Goal: Information Seeking & Learning: Learn about a topic

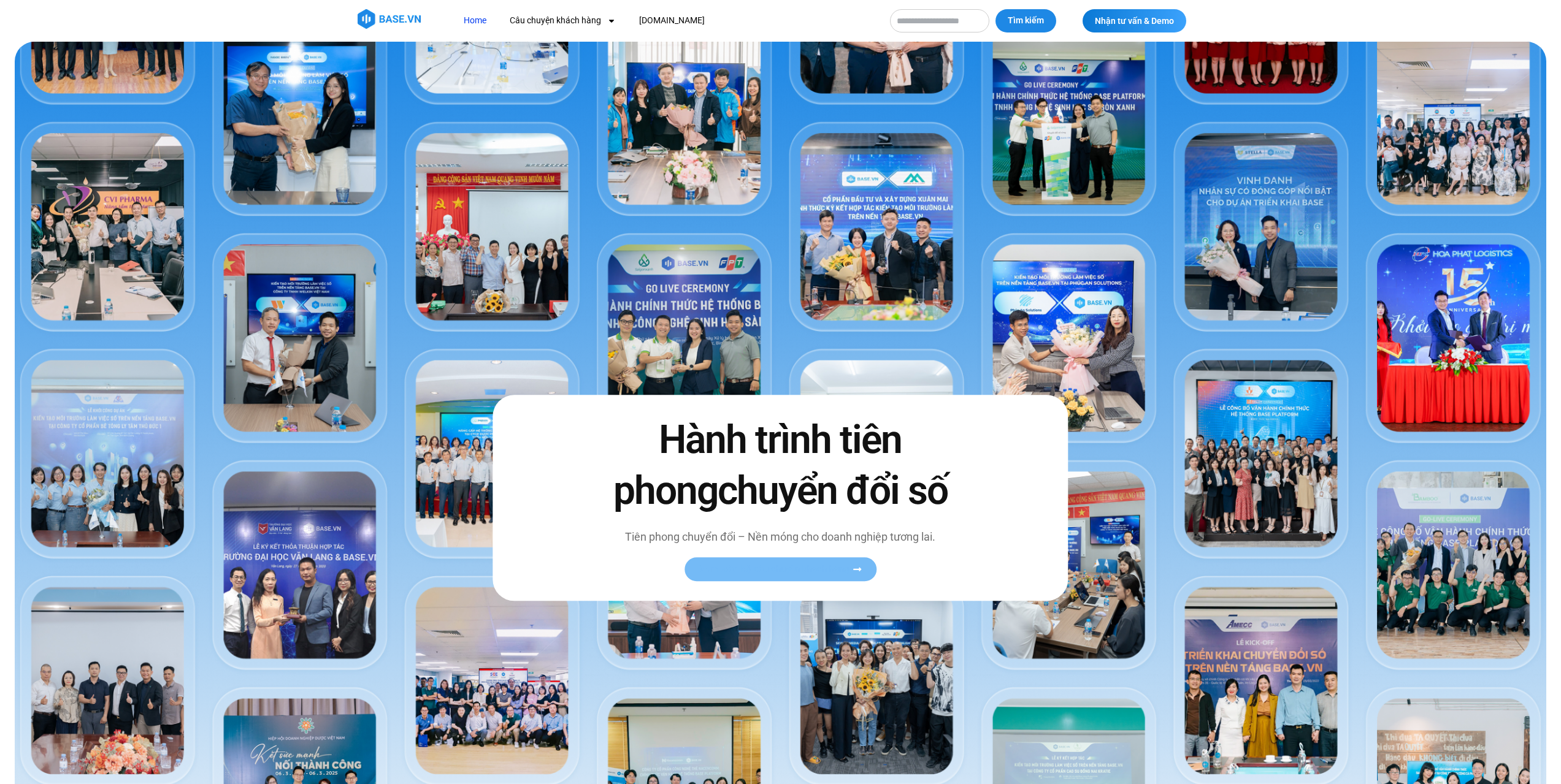
click at [838, 568] on span "Xem toàn bộ câu chuyện khách hàng" at bounding box center [774, 570] width 150 height 9
click at [862, 570] on icon at bounding box center [857, 570] width 9 height 9
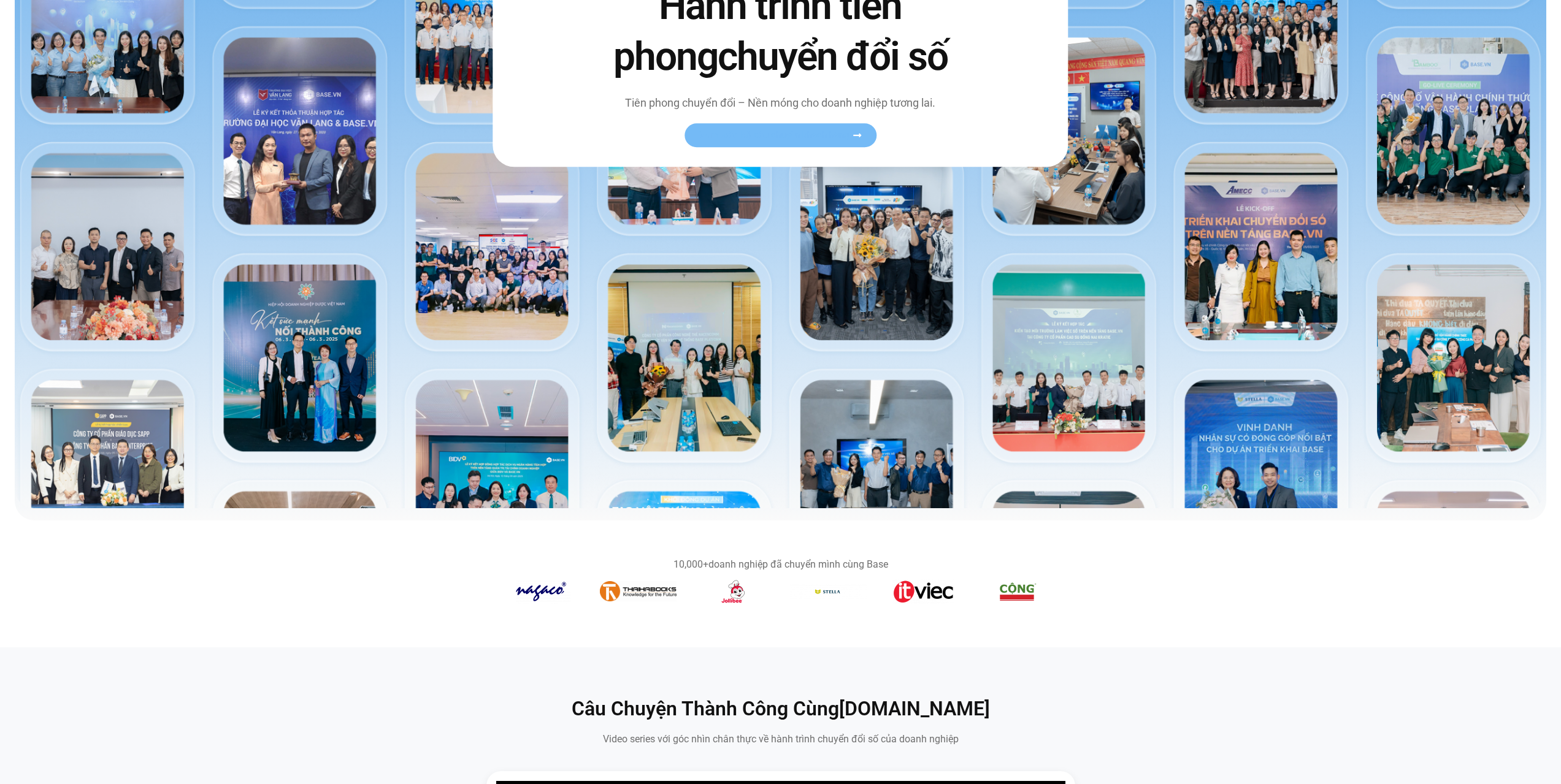
scroll to position [307, 0]
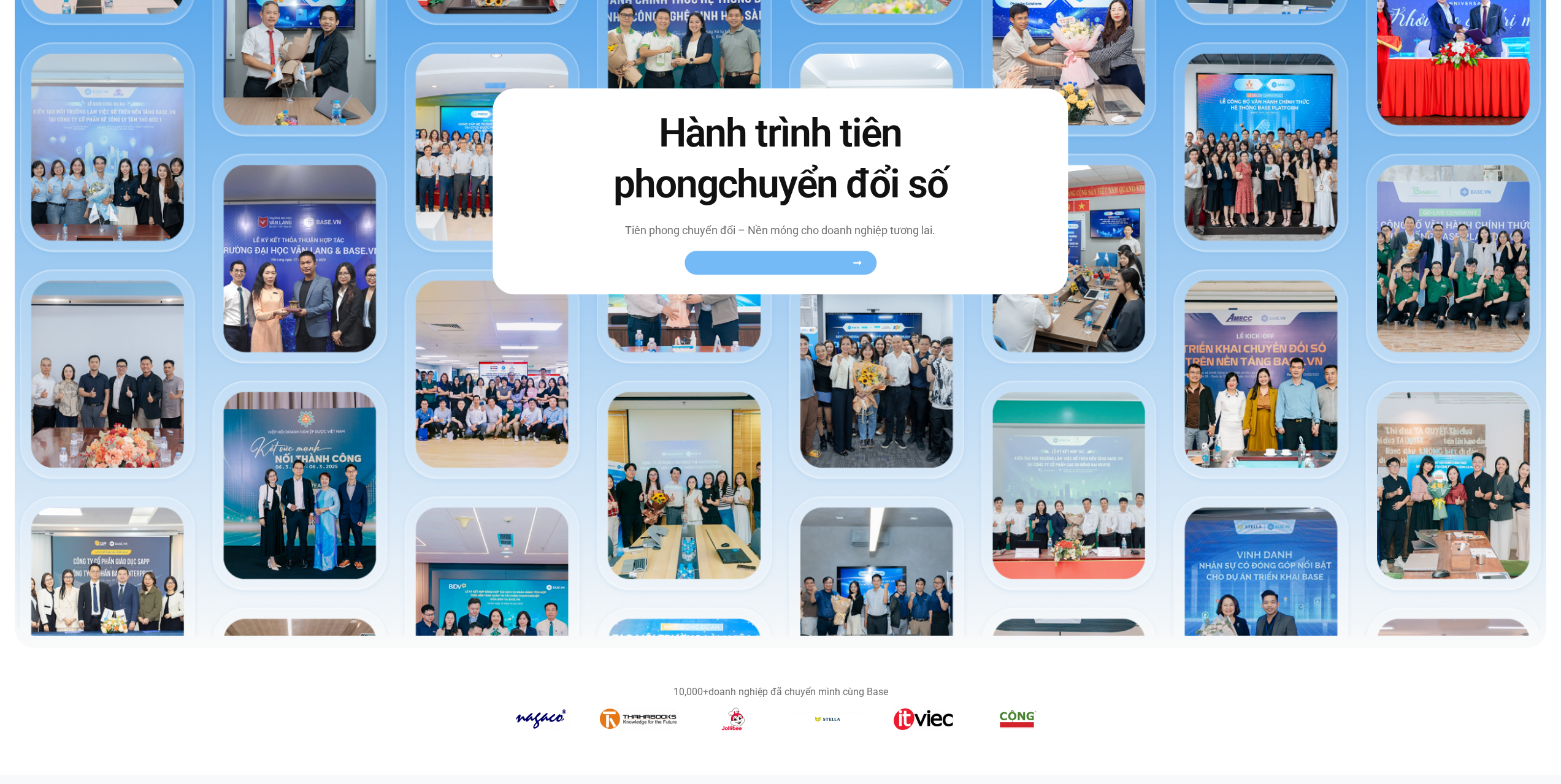
click at [858, 261] on icon at bounding box center [857, 263] width 9 height 9
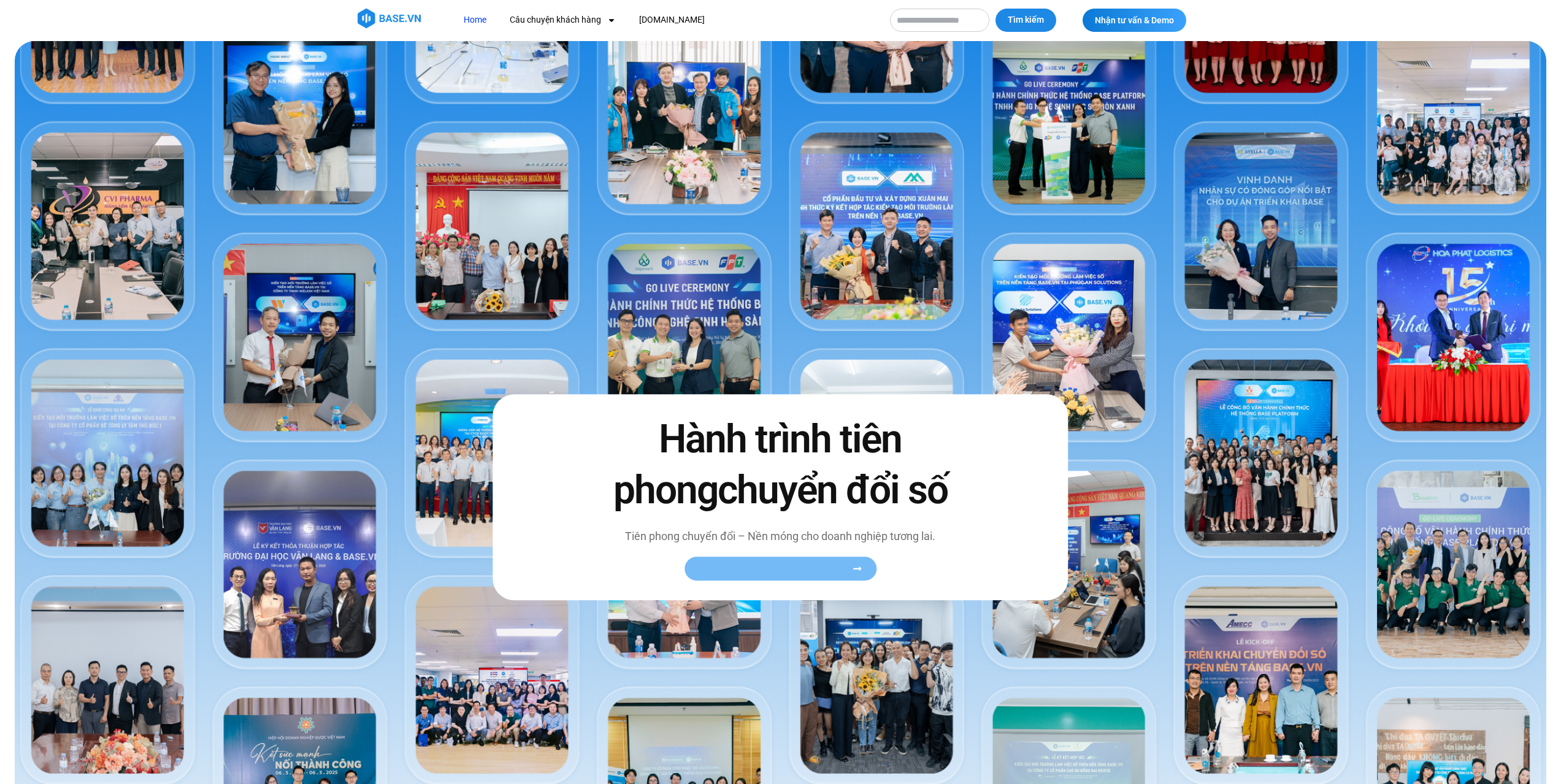
scroll to position [0, 0]
click at [1274, 234] on img at bounding box center [780, 492] width 1532 height 901
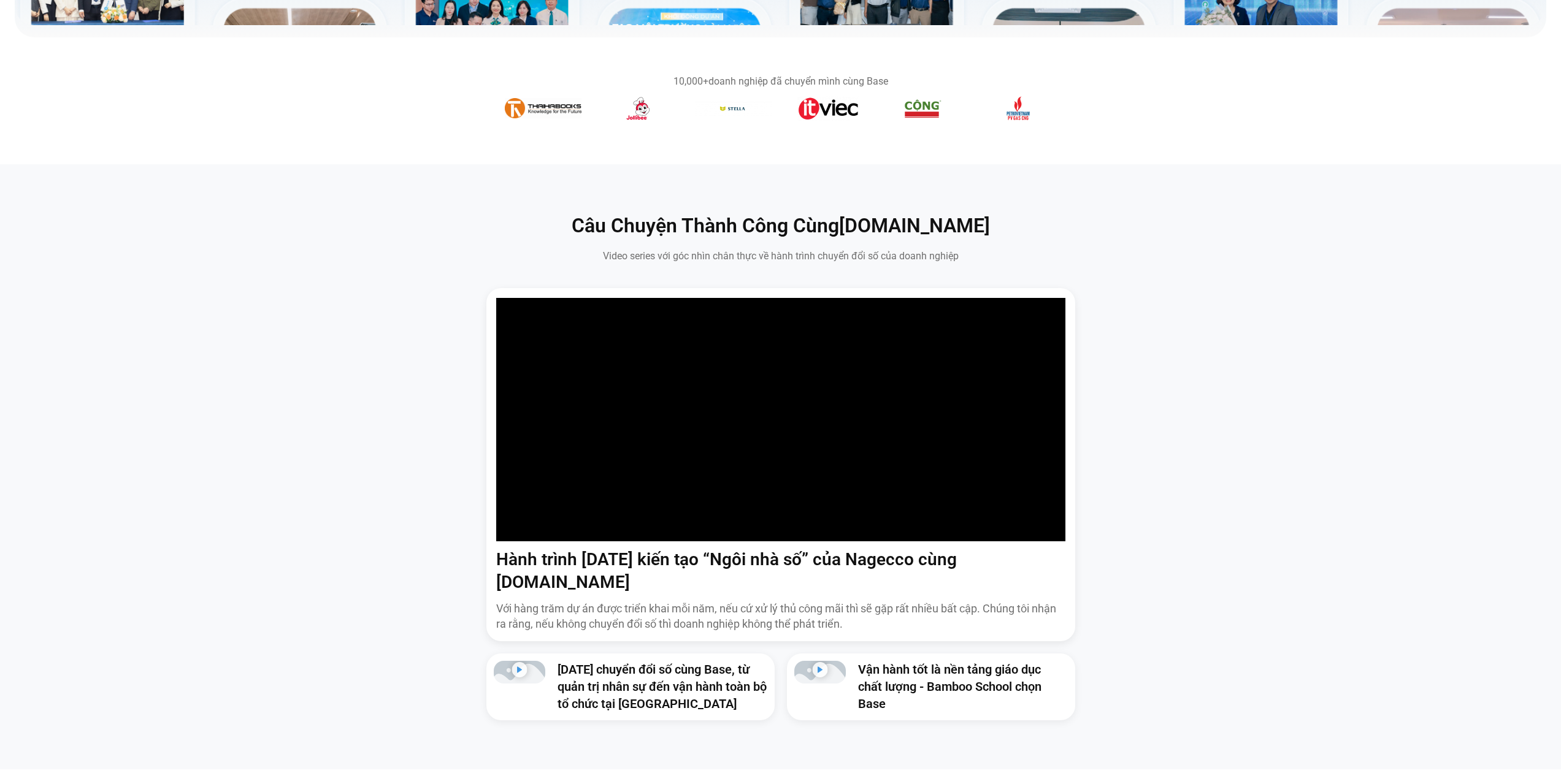
scroll to position [920, 0]
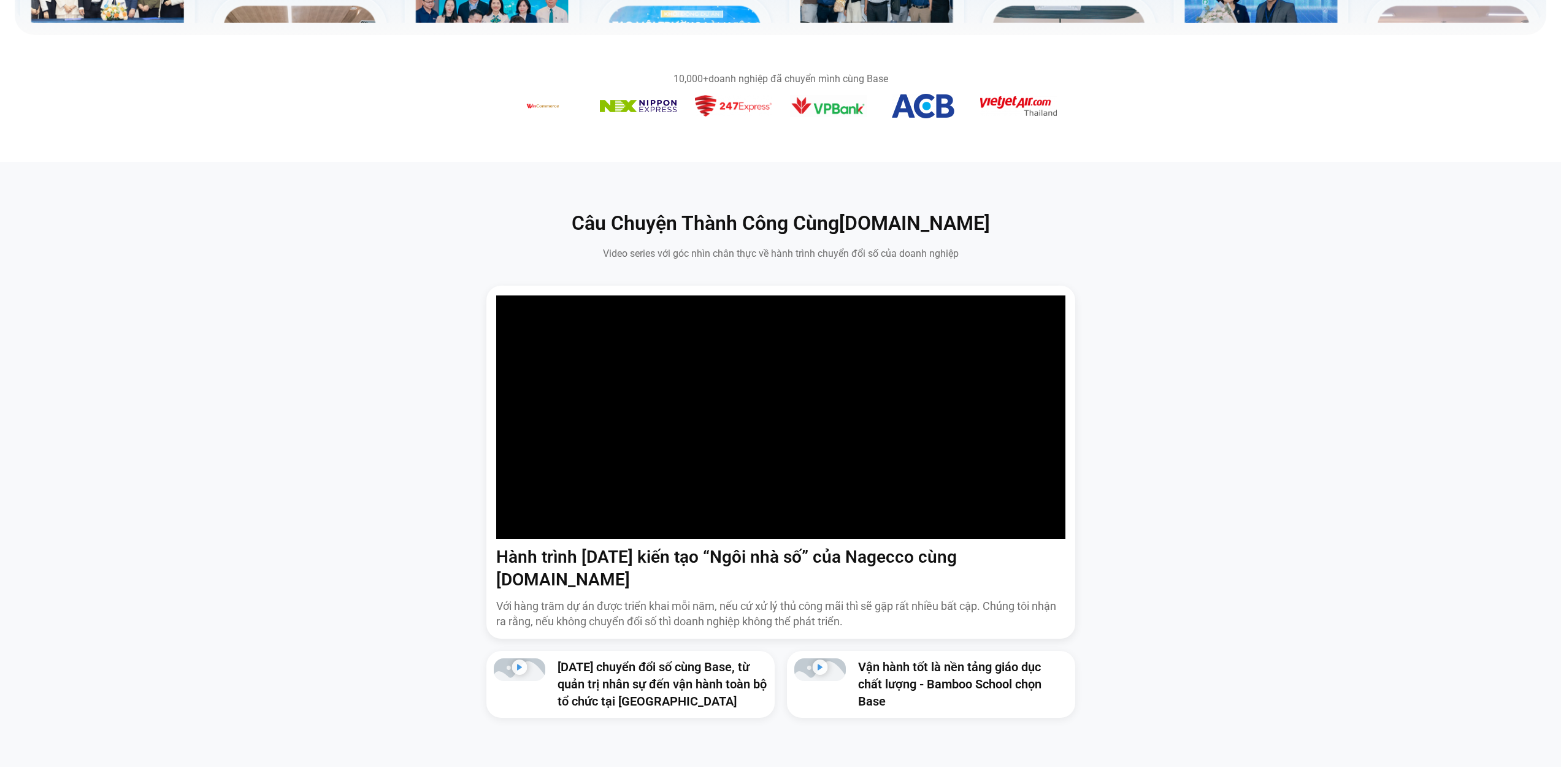
click at [630, 668] on link "[DATE] chuyển đổi số cùng Base, từ quản trị nhân sự đến vận hành toàn bộ tổ chứ…" at bounding box center [662, 684] width 209 height 49
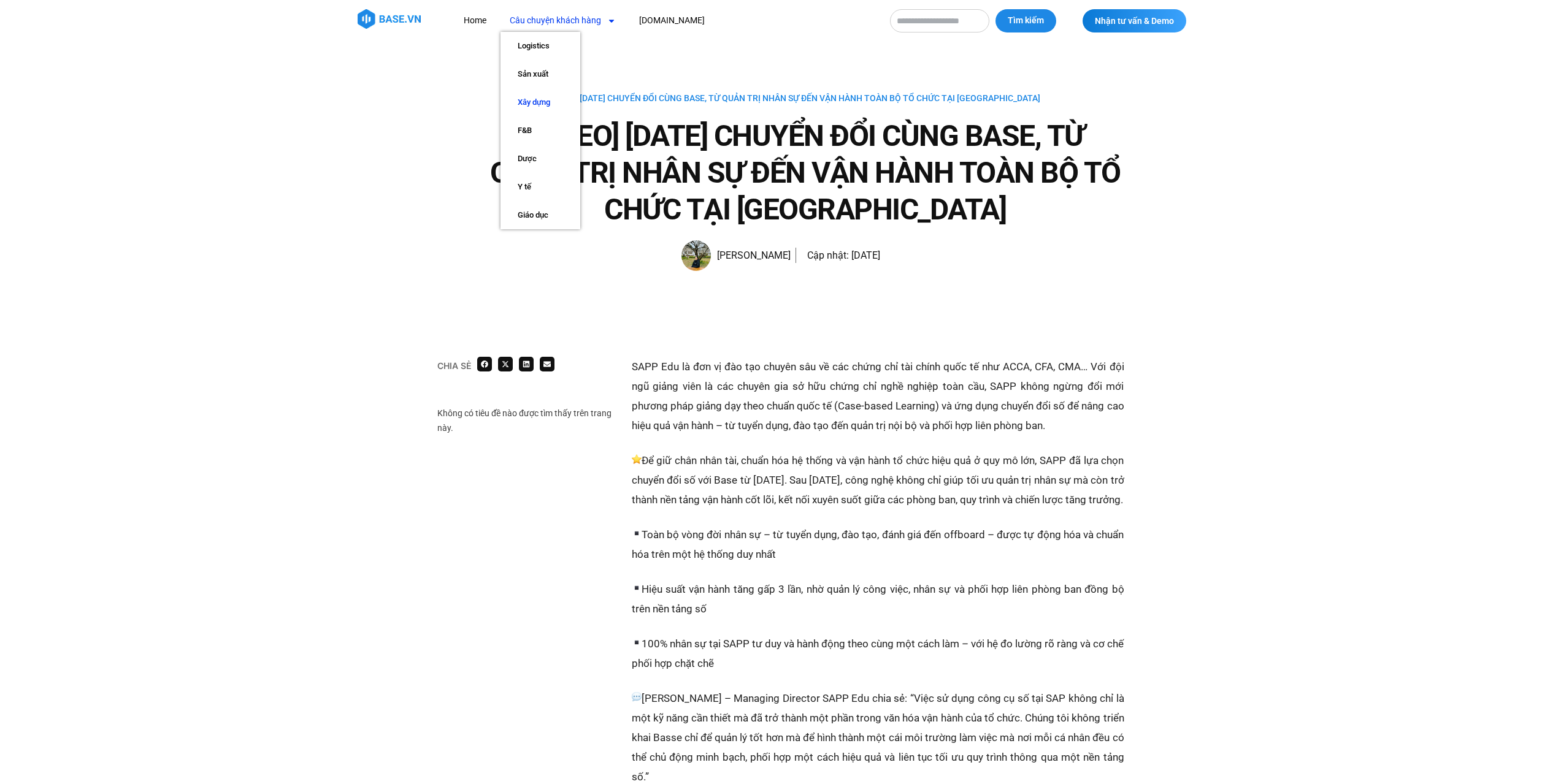
click at [538, 105] on link "Xây dựng" at bounding box center [540, 102] width 80 height 28
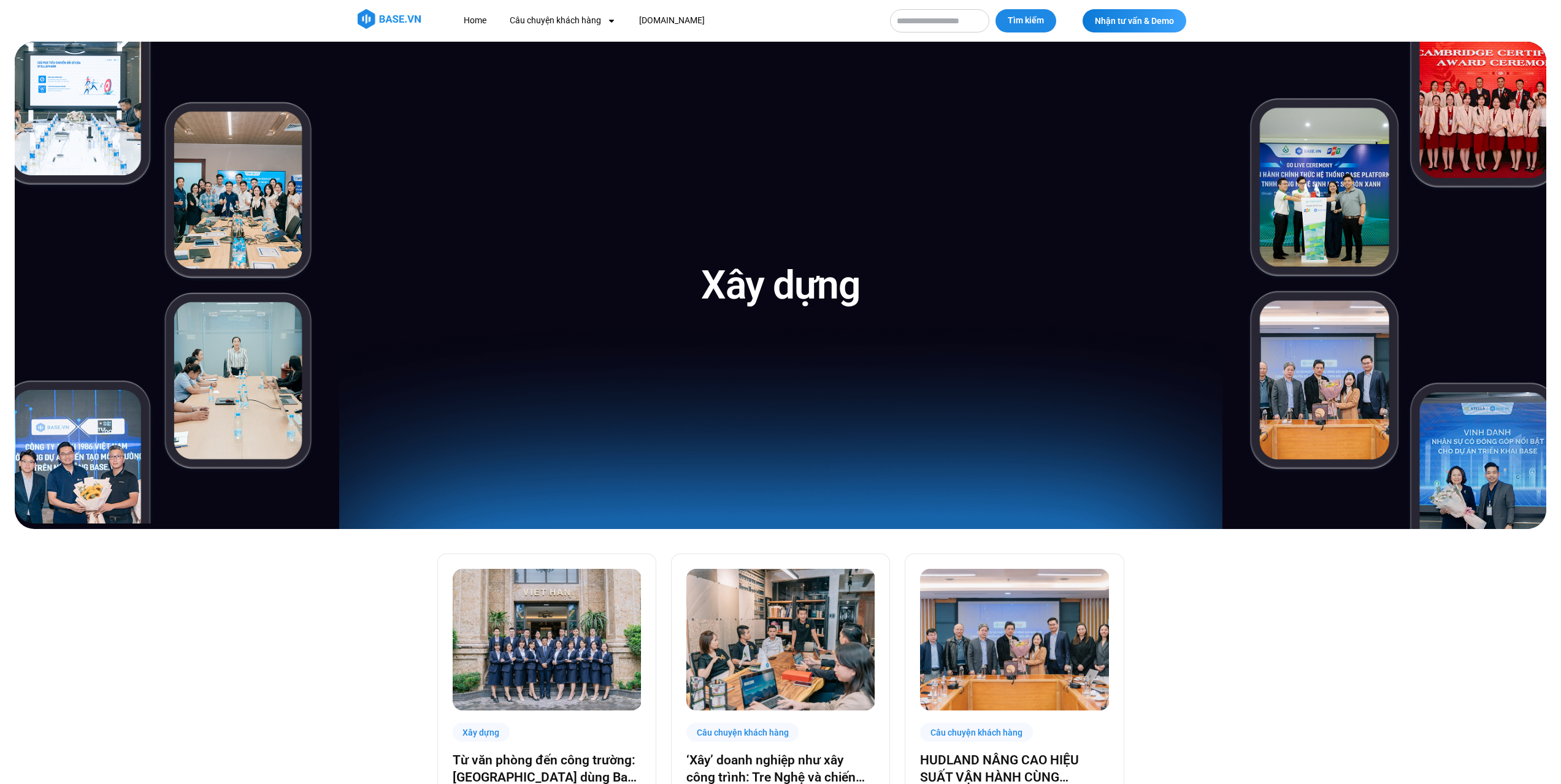
click at [1329, 196] on img at bounding box center [1395, 285] width 301 height 487
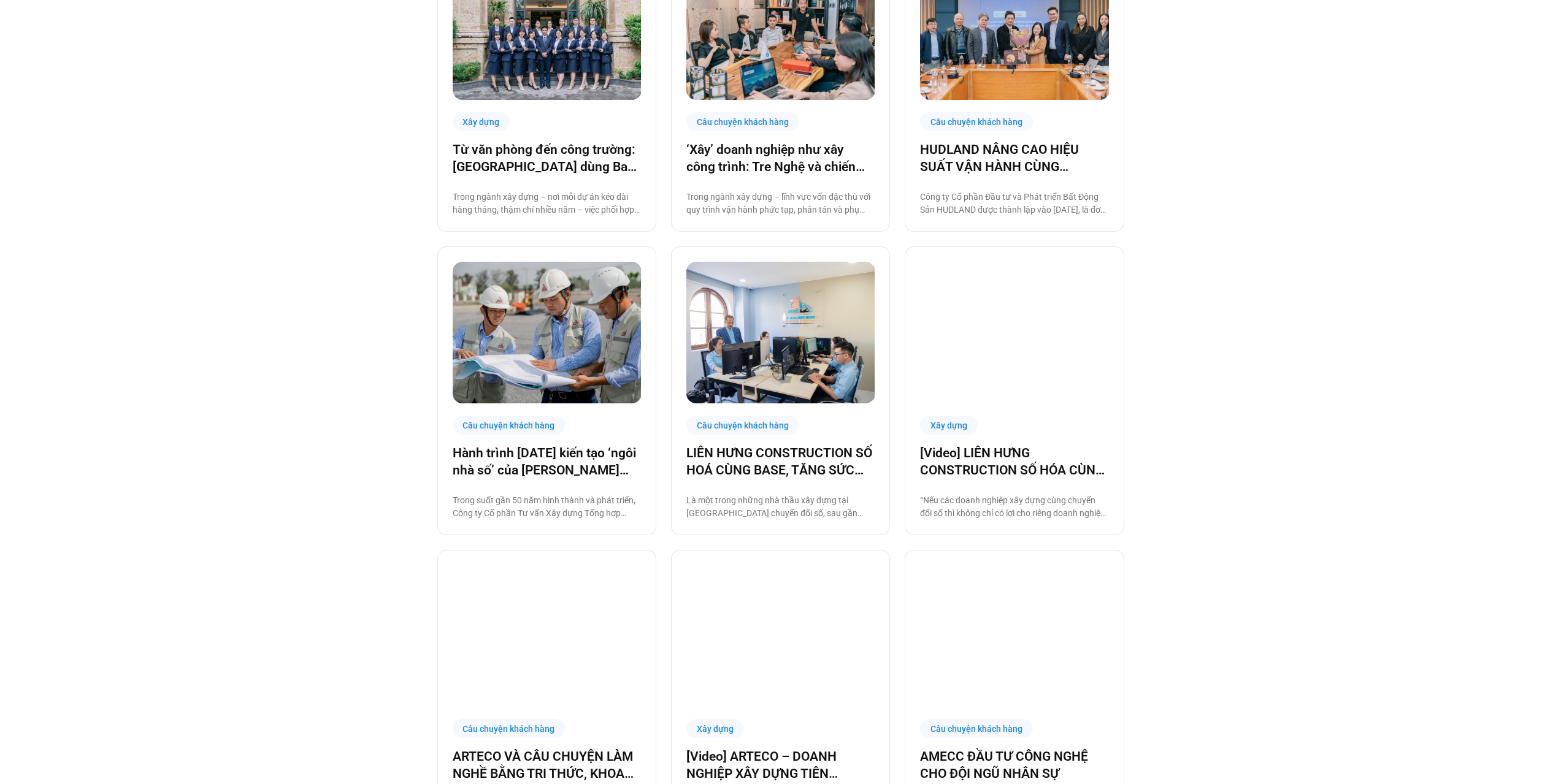
scroll to position [613, 0]
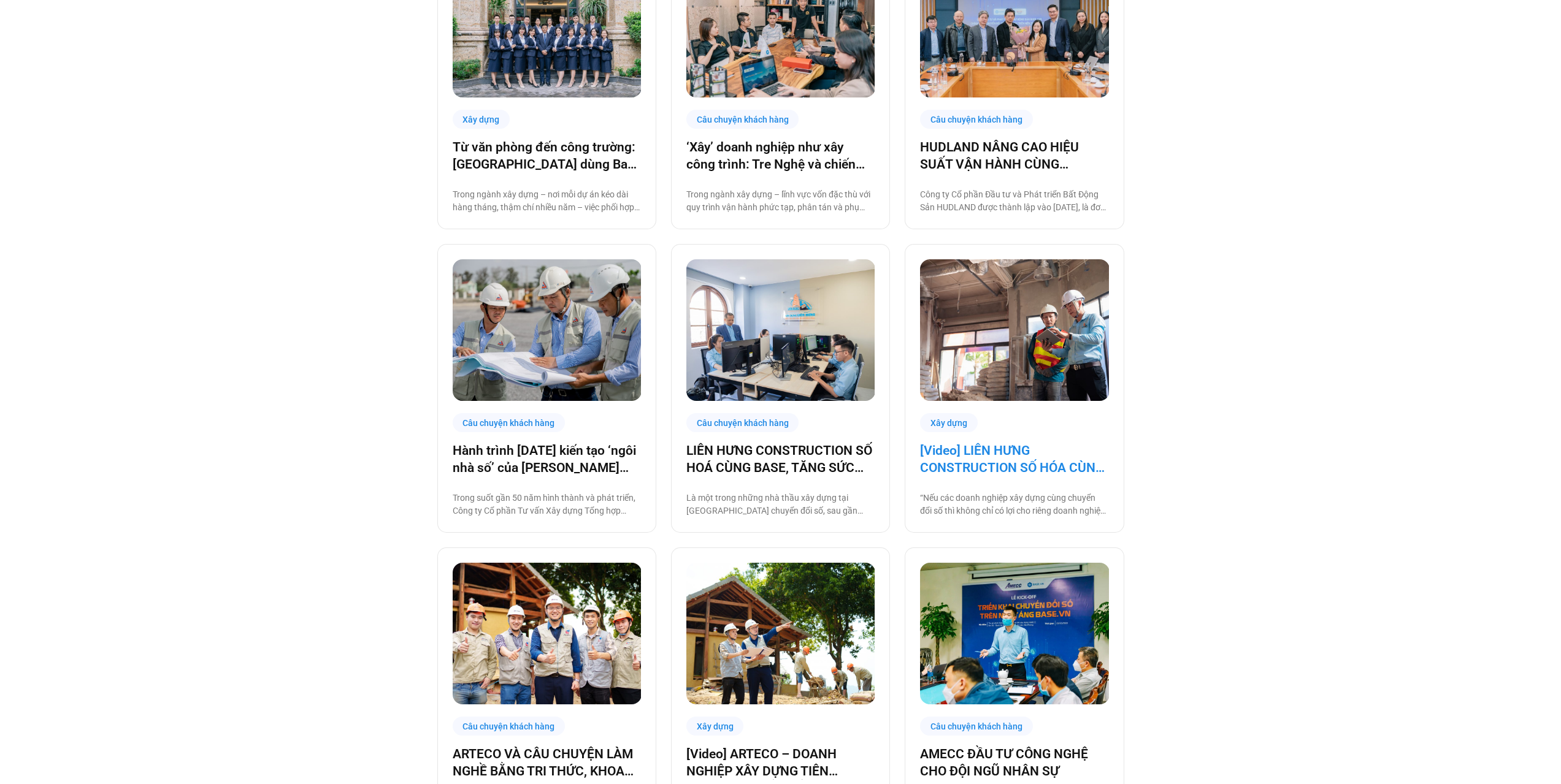
click at [1004, 467] on link "[Video] LIÊN HƯNG CONSTRUCTION SỐ HÓA CÙNG BASE, TĂNG SỨC MẠNH NỘI TẠI KHAI PHÁ…" at bounding box center [1014, 459] width 189 height 34
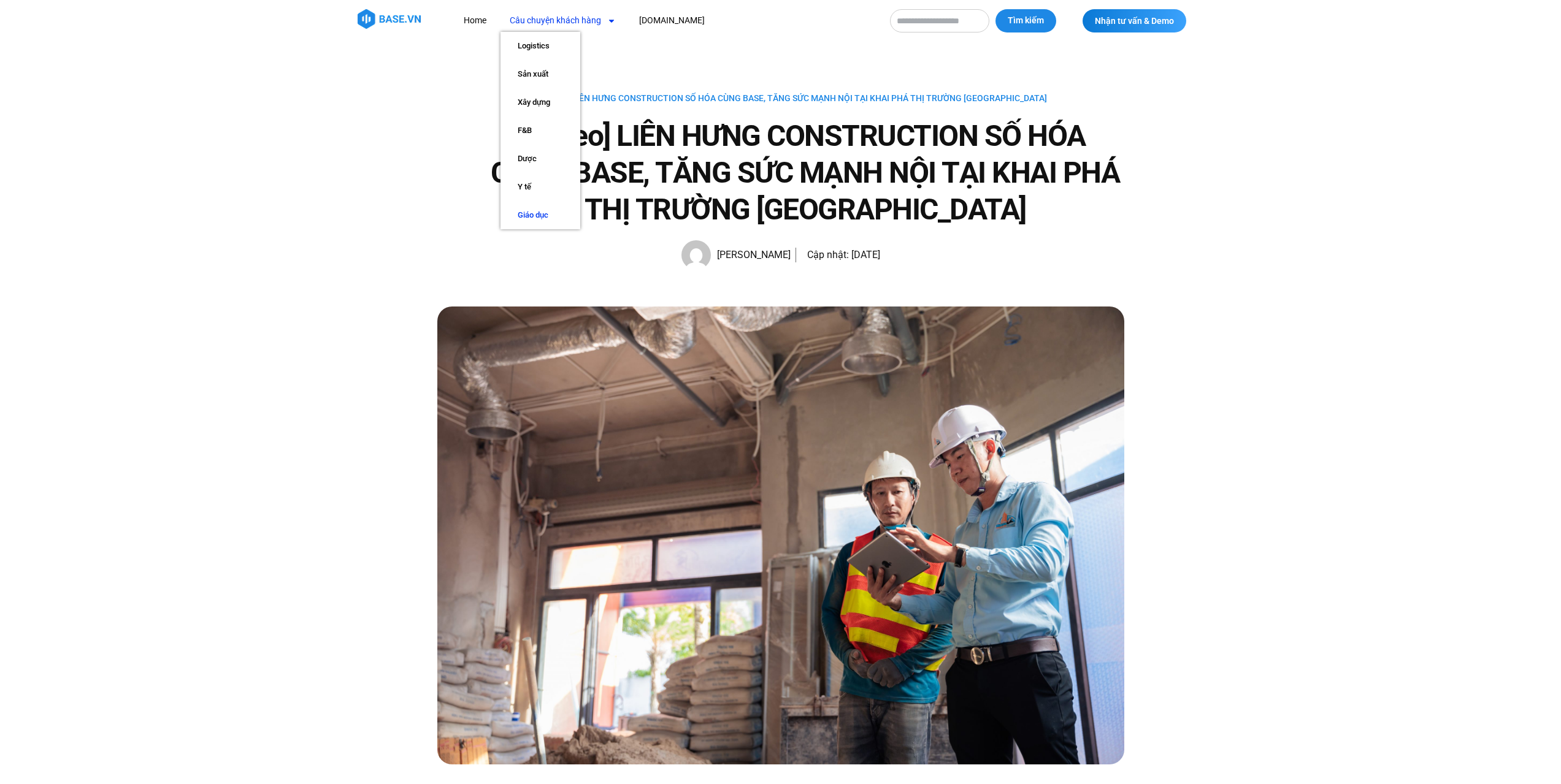
click at [535, 214] on link "Giáo dục" at bounding box center [540, 215] width 80 height 28
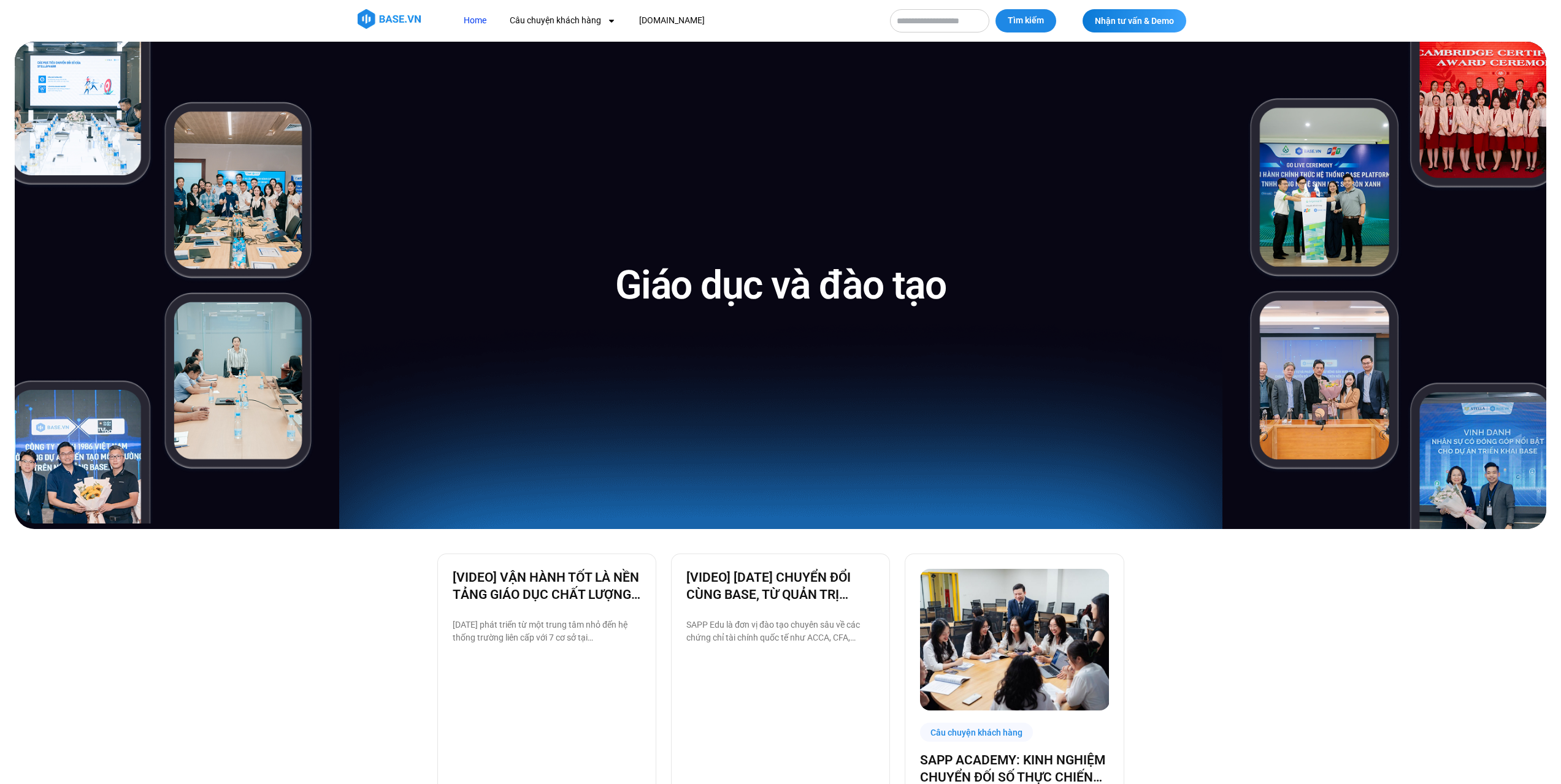
click at [485, 19] on link "Home" at bounding box center [475, 21] width 41 height 23
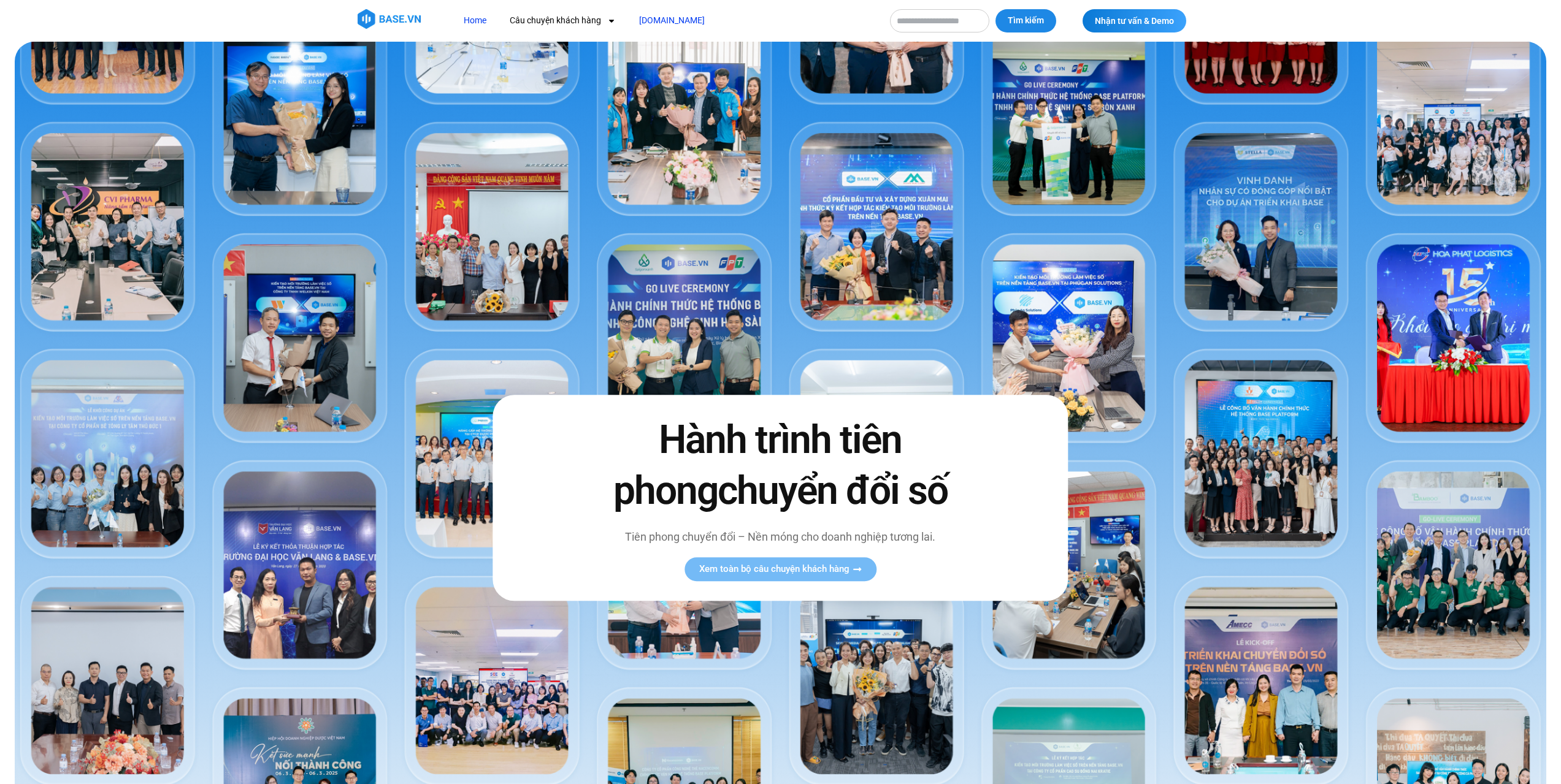
click at [658, 21] on link "[DOMAIN_NAME]" at bounding box center [672, 21] width 84 height 23
